Goal: Task Accomplishment & Management: Complete application form

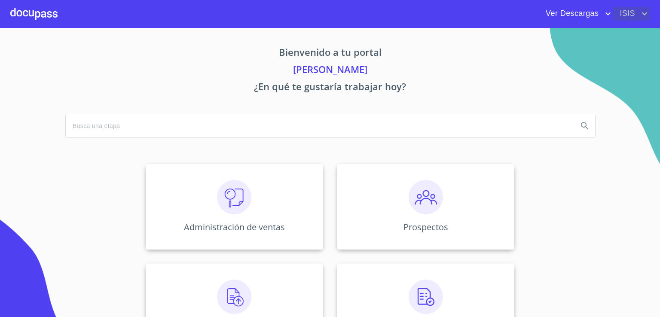
click at [627, 13] on span "ISIS" at bounding box center [626, 14] width 26 height 14
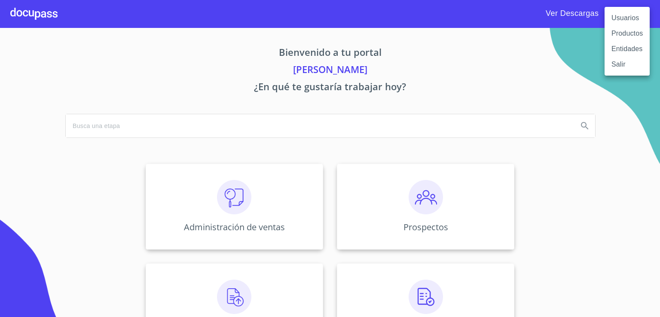
click at [625, 18] on li "Usuarios" at bounding box center [626, 17] width 45 height 15
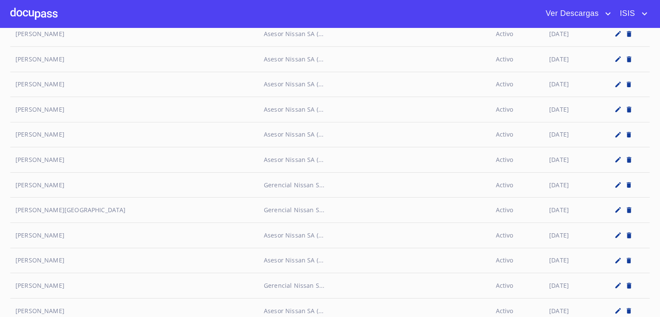
scroll to position [1800, 0]
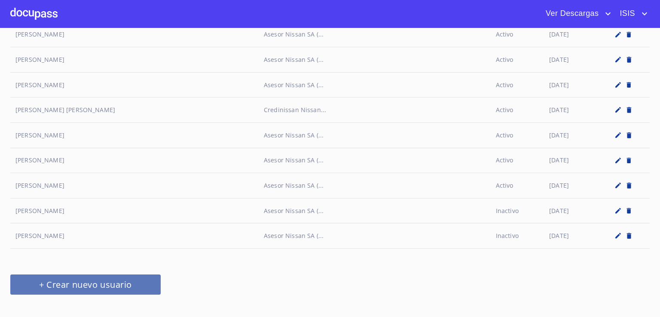
click at [76, 277] on span "+ Crear nuevo usuario" at bounding box center [86, 284] width 130 height 15
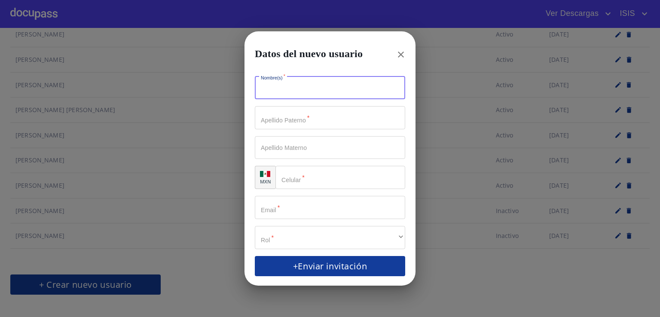
click at [324, 76] on input "Nombre(s)   *" at bounding box center [330, 87] width 150 height 23
type input "[PERSON_NAME]"
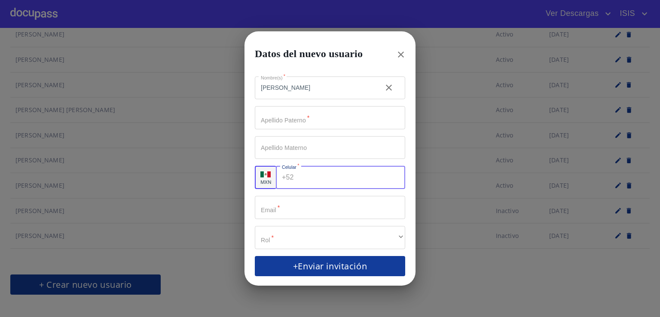
click at [291, 182] on div "+52 ​" at bounding box center [340, 177] width 129 height 23
paste input "[PHONE_NUMBER]"
type input "[PHONE_NUMBER]"
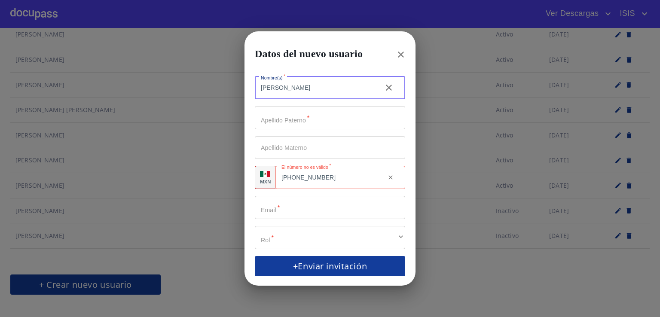
drag, startPoint x: 372, startPoint y: 85, endPoint x: 317, endPoint y: 90, distance: 54.8
click at [317, 90] on input "[PERSON_NAME]" at bounding box center [315, 87] width 120 height 23
click at [283, 100] on input "Nombre(s)   *" at bounding box center [315, 87] width 120 height 23
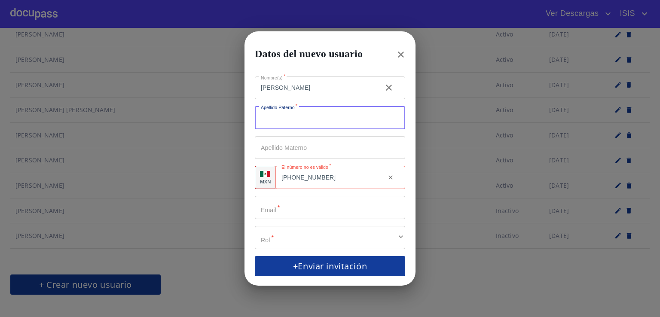
paste input "[PERSON_NAME]"
type input "[PERSON_NAME]"
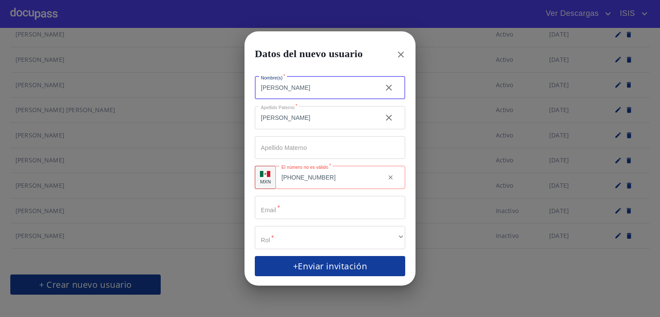
drag, startPoint x: 369, startPoint y: 86, endPoint x: 314, endPoint y: 89, distance: 54.7
click at [314, 89] on input "[PERSON_NAME]" at bounding box center [315, 87] width 120 height 23
type input "[PERSON_NAME]"
click at [292, 180] on div "[PHONE_NUMBER] ​" at bounding box center [340, 177] width 130 height 23
click at [311, 178] on input "[PHONE_NUMBER]" at bounding box center [338, 177] width 82 height 23
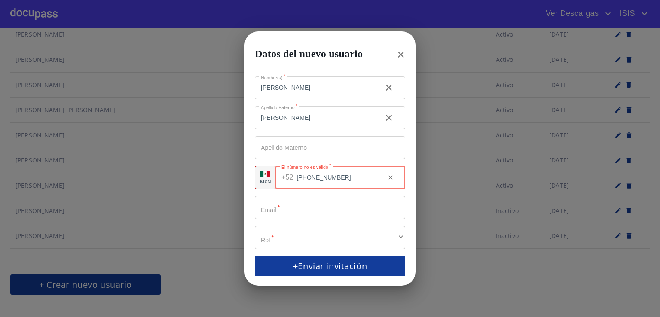
click at [308, 179] on input "[PHONE_NUMBER]" at bounding box center [338, 177] width 82 height 23
type input "[PHONE_NUMBER]"
click at [292, 212] on input "Nombre(s)   *" at bounding box center [330, 207] width 150 height 23
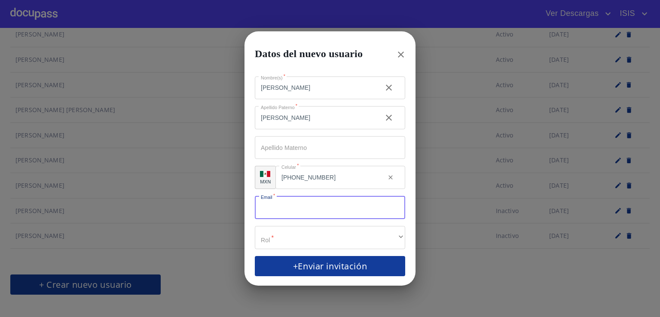
paste input "[PERSON_NAME][EMAIL_ADDRESS][PERSON_NAME][DOMAIN_NAME]"
type input "[PERSON_NAME][EMAIL_ADDRESS][PERSON_NAME][DOMAIN_NAME]"
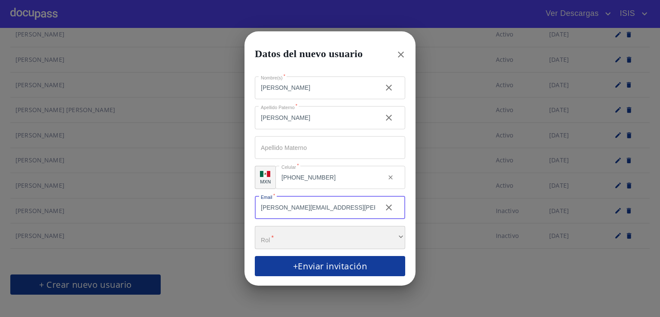
click at [318, 241] on div "​" at bounding box center [330, 237] width 150 height 23
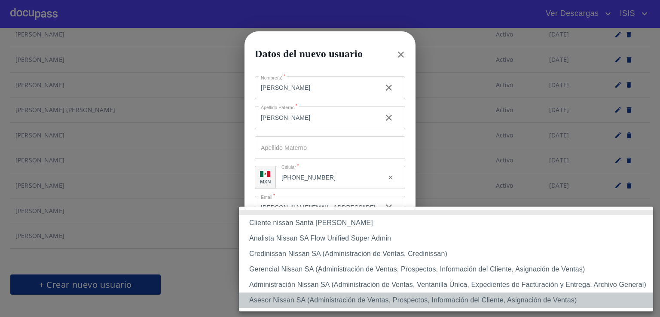
click at [313, 305] on li "Asesor Nissan SA (Administración de Ventas, Prospectos, Información del Cliente…" at bounding box center [446, 299] width 414 height 15
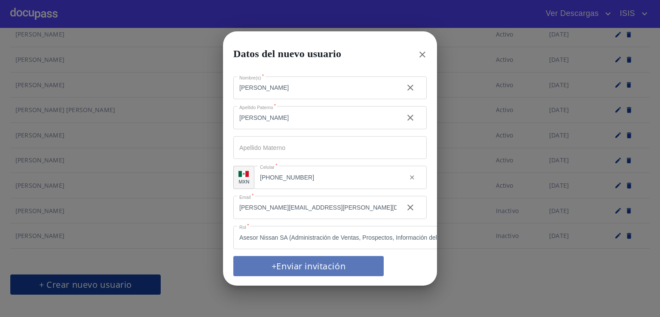
click at [335, 265] on span "+Enviar invitación" at bounding box center [309, 266] width 130 height 15
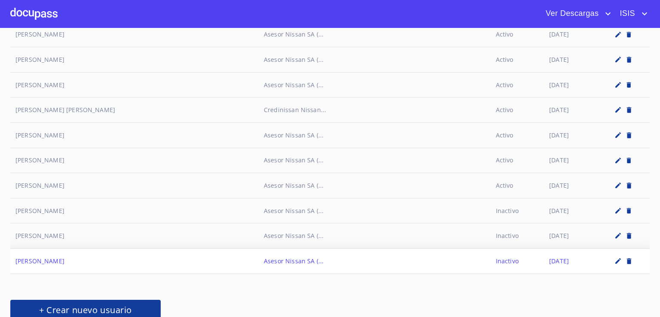
scroll to position [1825, 0]
